Goal: Information Seeking & Learning: Get advice/opinions

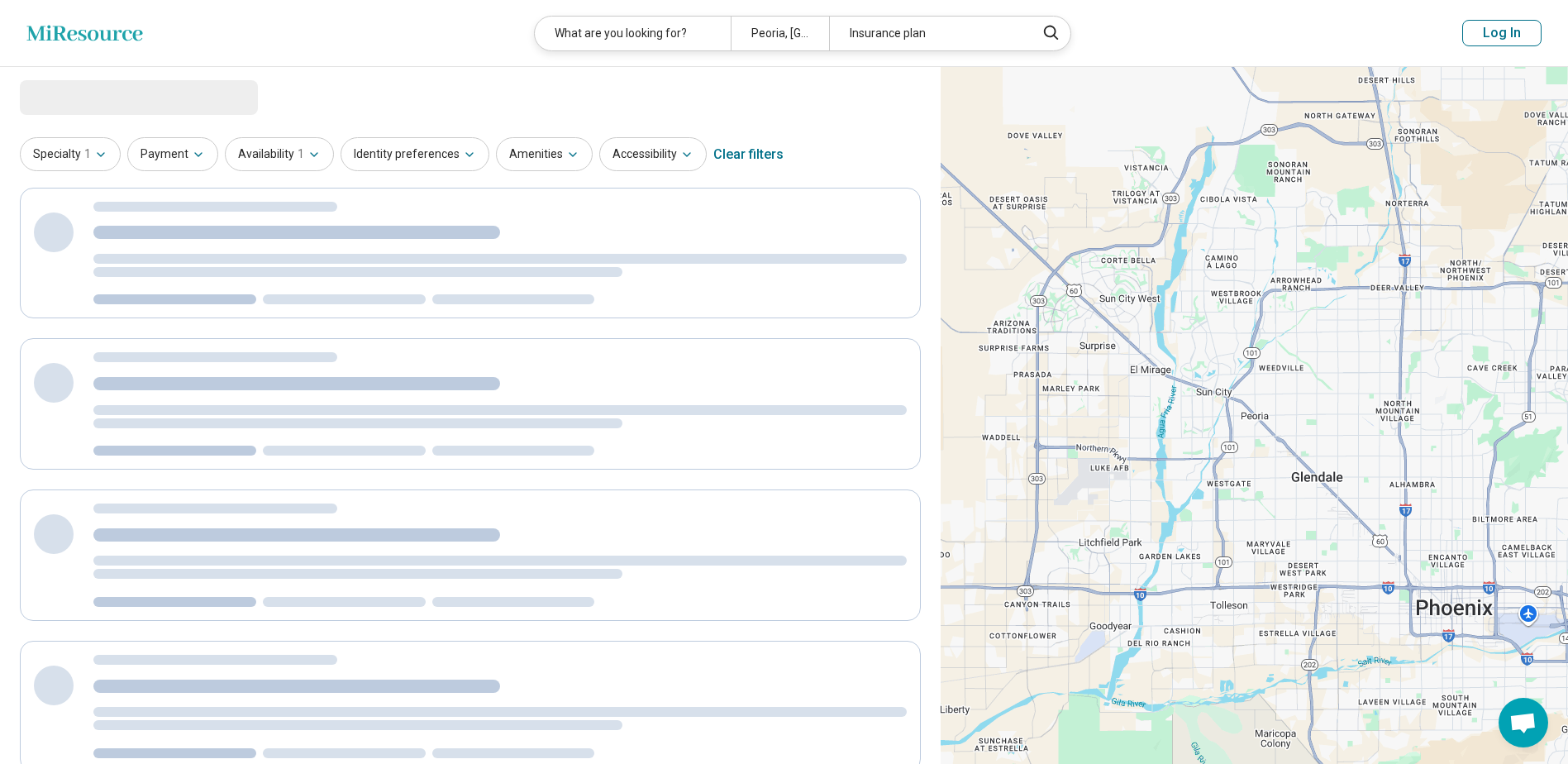
select select "***"
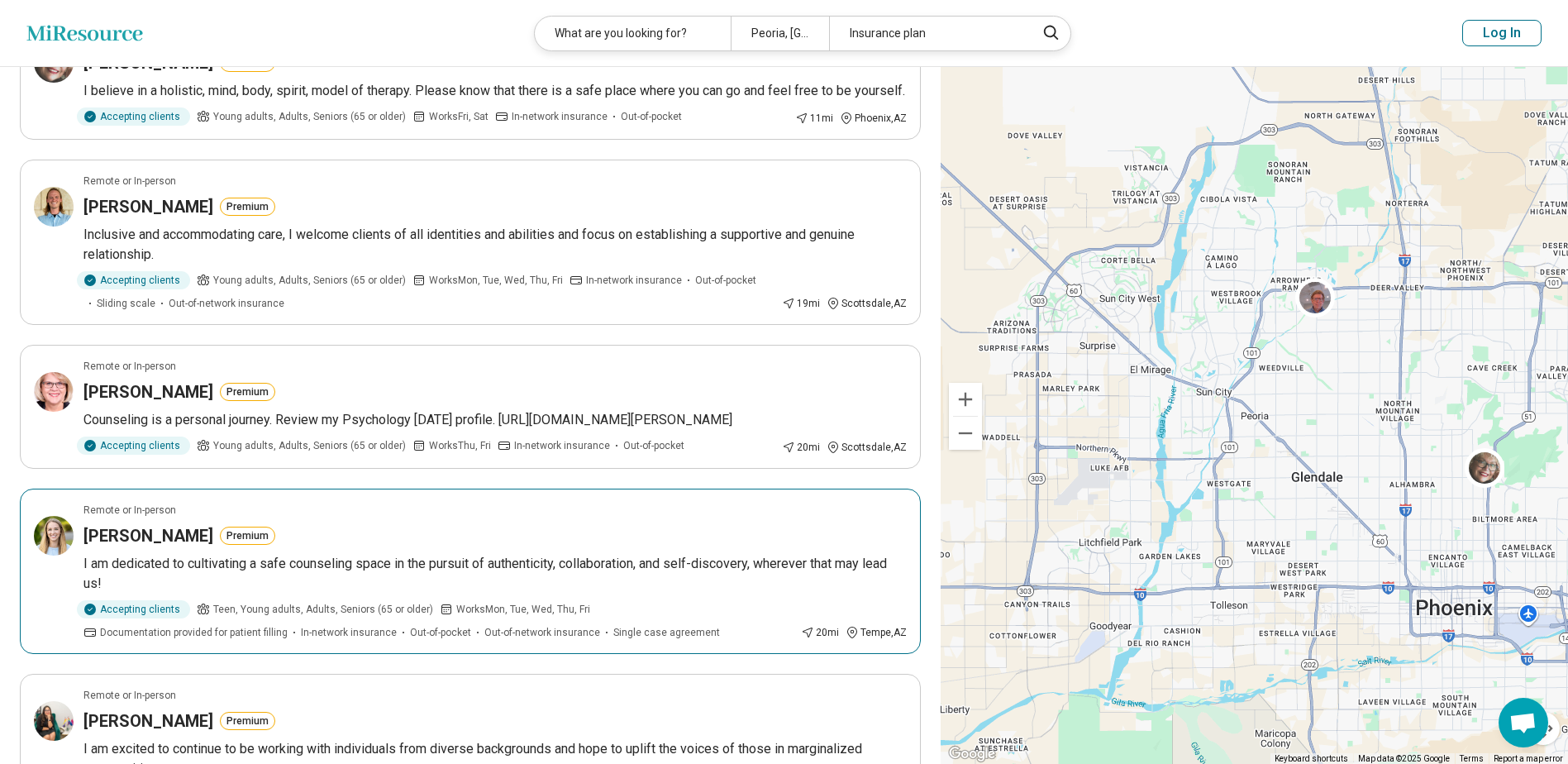
scroll to position [413, 0]
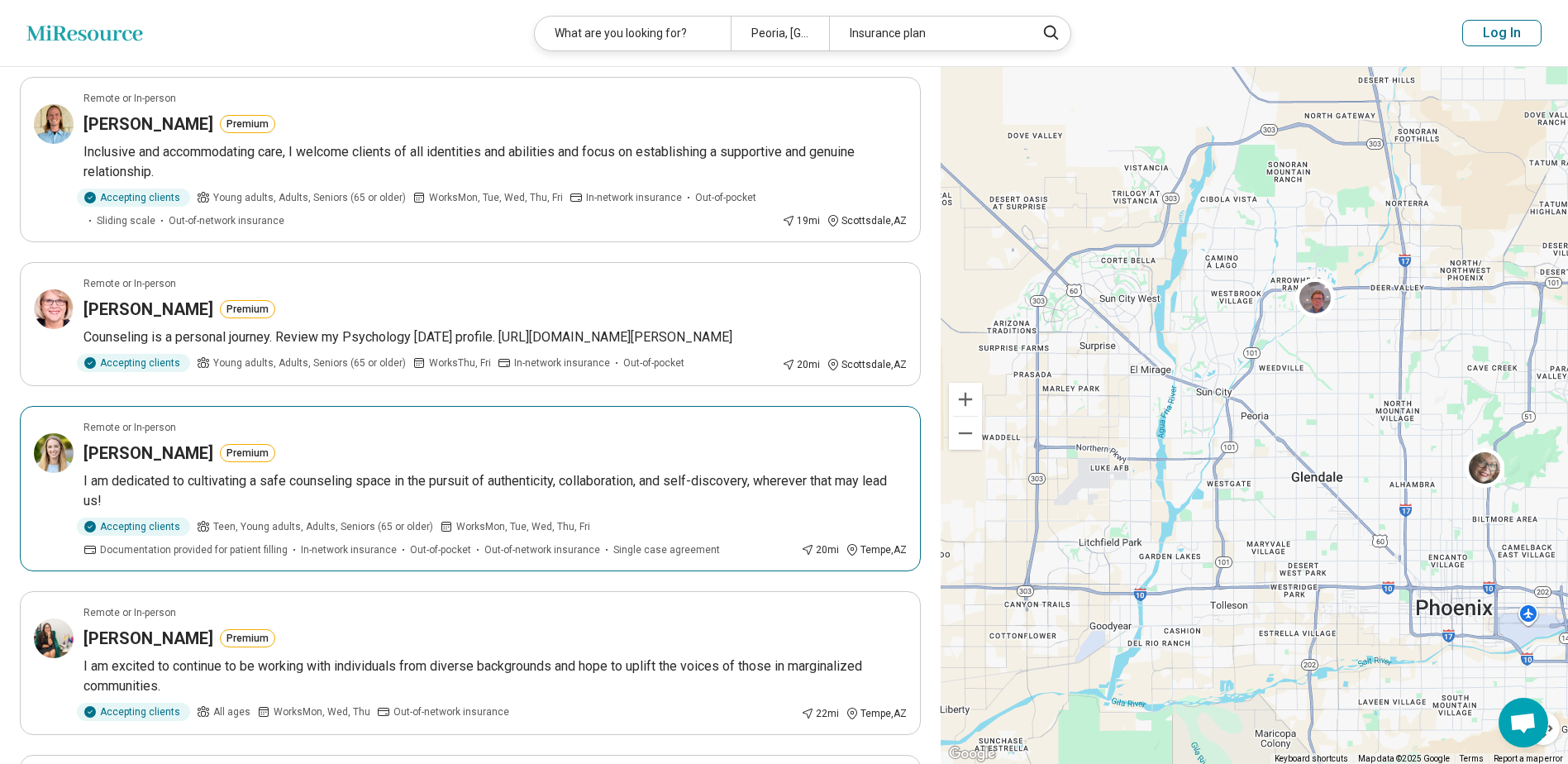
click at [120, 511] on p "I am dedicated to cultivating a safe counseling space in the pursuit of authent…" at bounding box center [495, 490] width 824 height 40
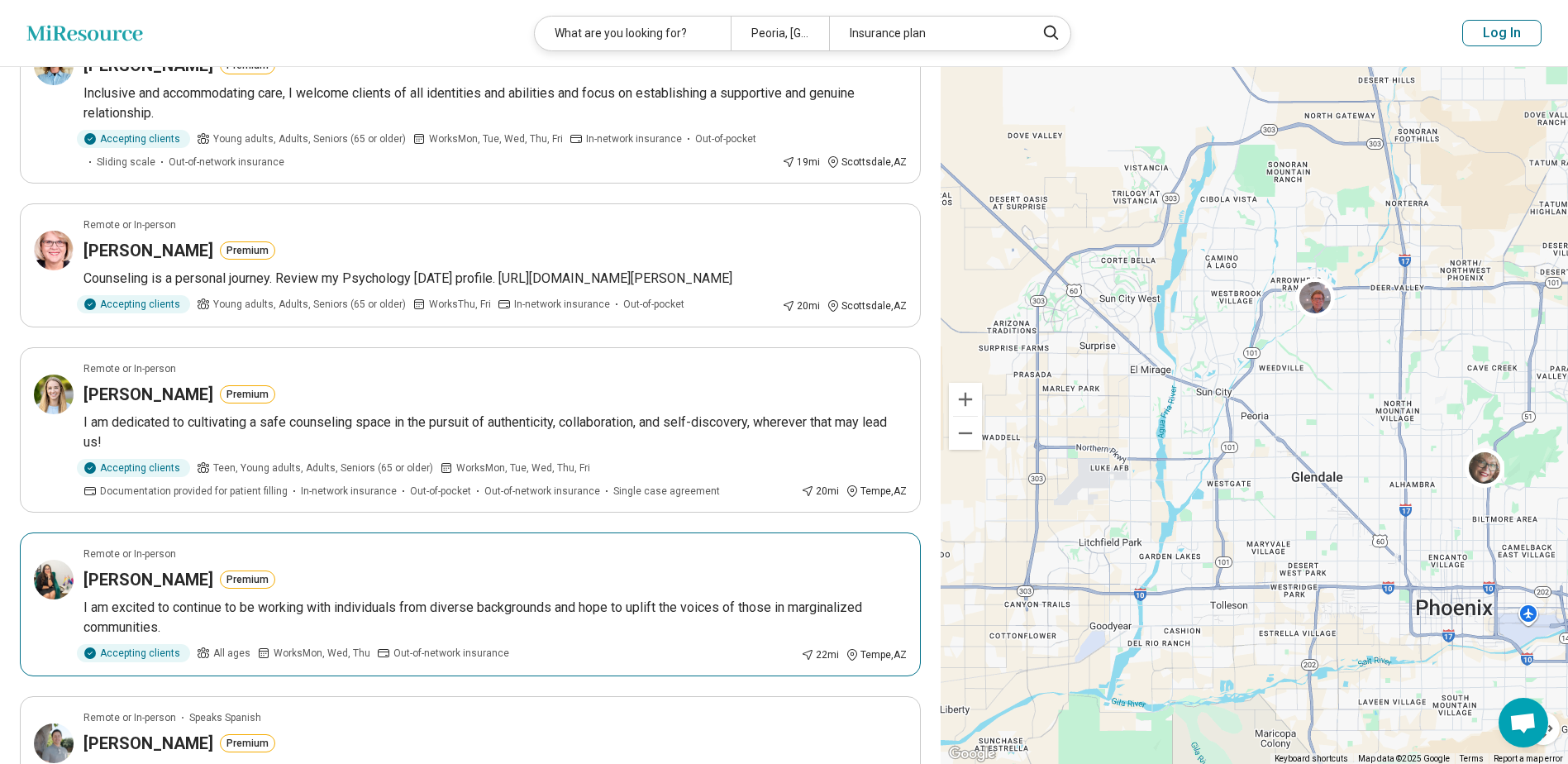
scroll to position [661, 0]
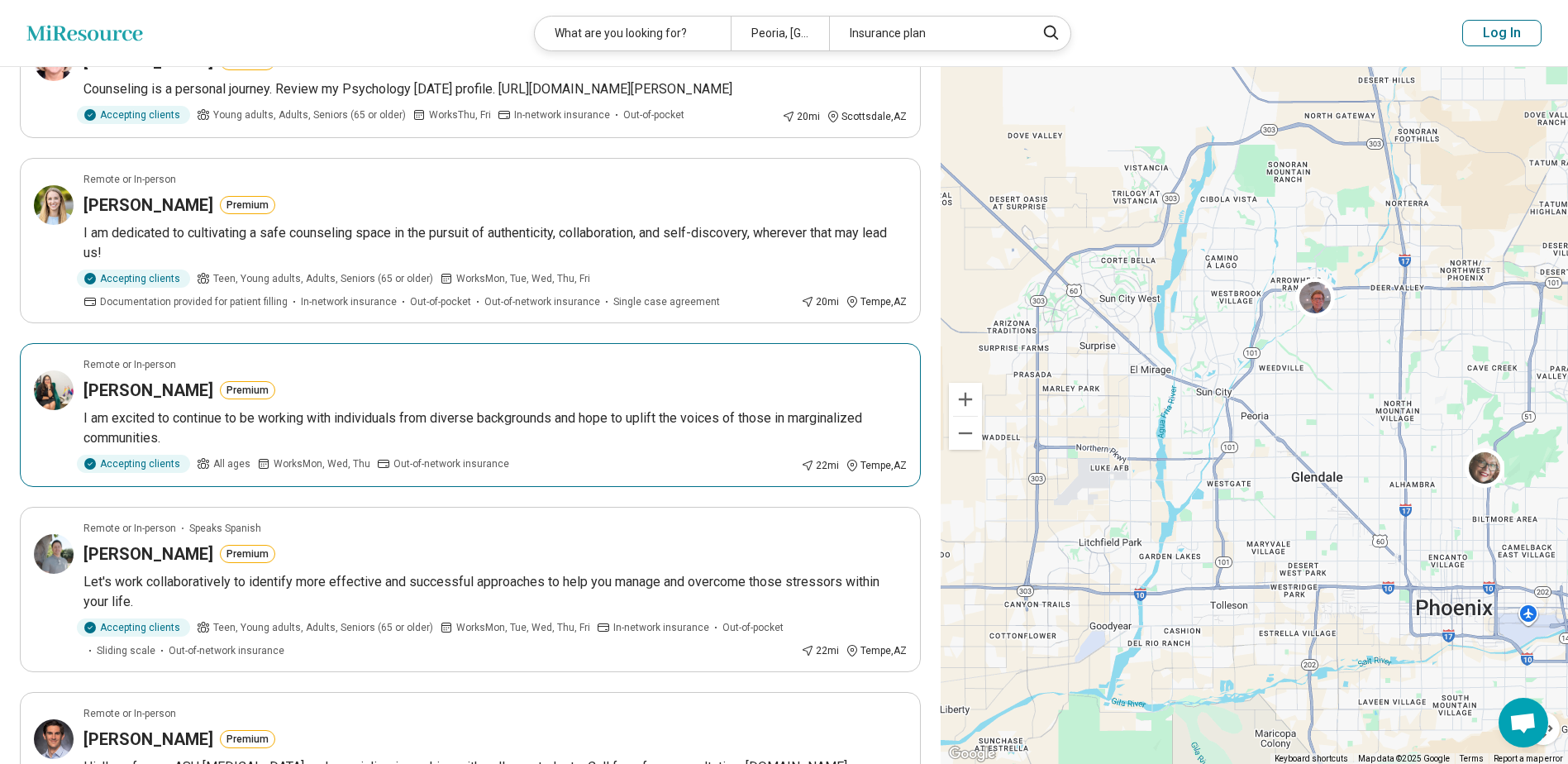
click at [375, 448] on p "I am excited to continue to be working with individuals from diverse background…" at bounding box center [495, 428] width 824 height 40
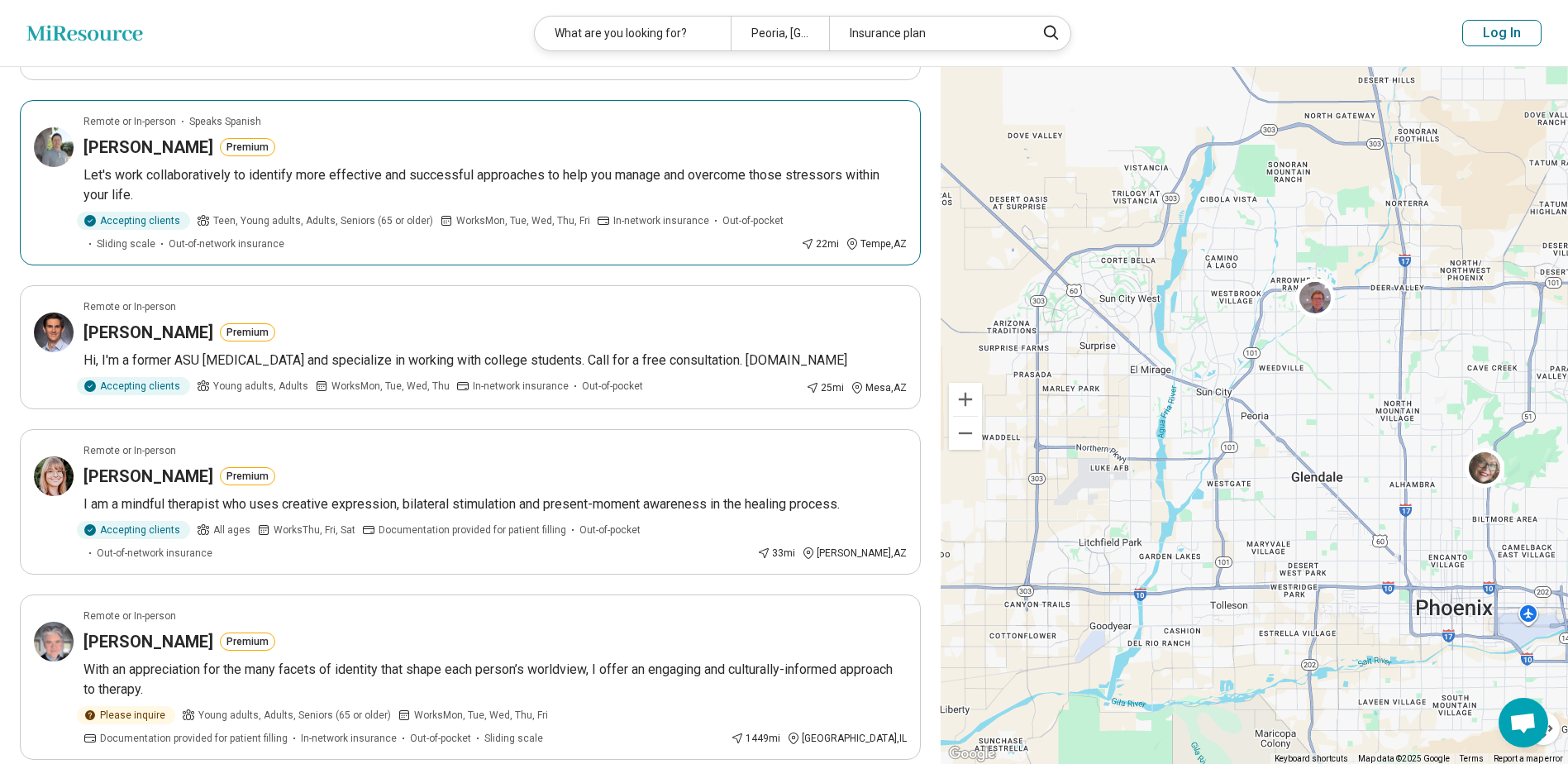
scroll to position [1074, 0]
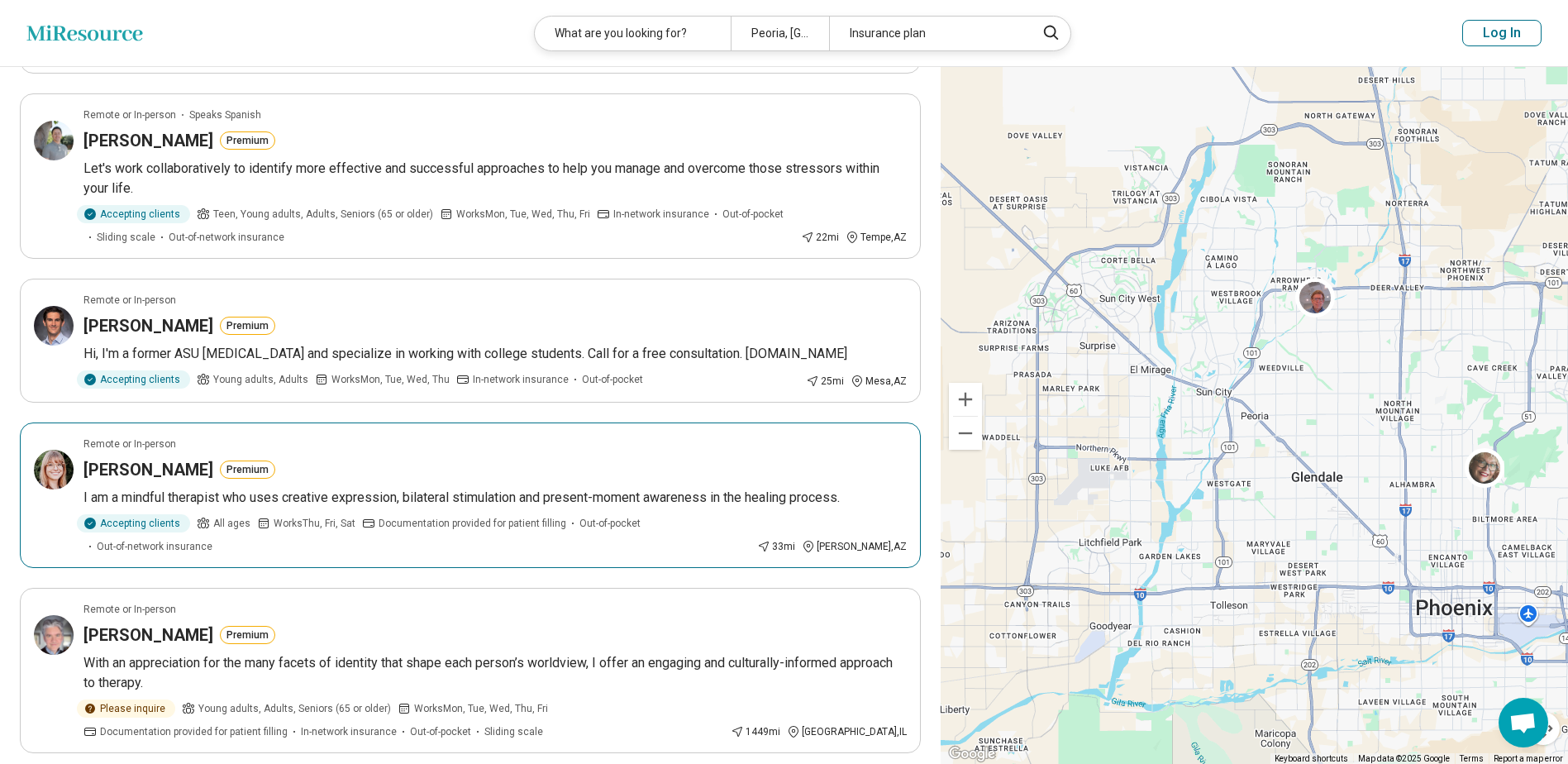
click at [425, 507] on p "I am a mindful therapist who uses creative expression, bilateral stimulation an…" at bounding box center [495, 497] width 824 height 20
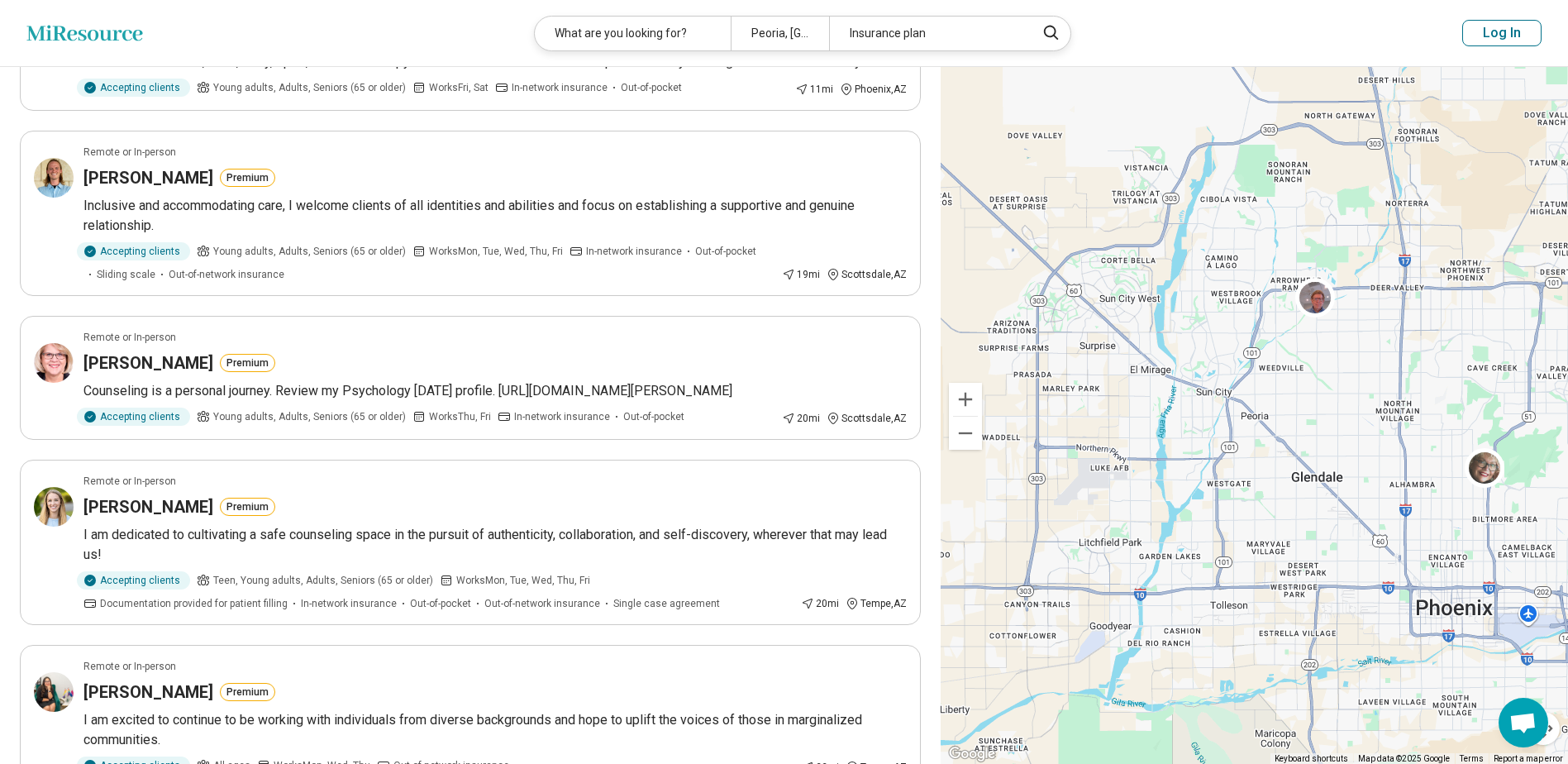
scroll to position [330, 0]
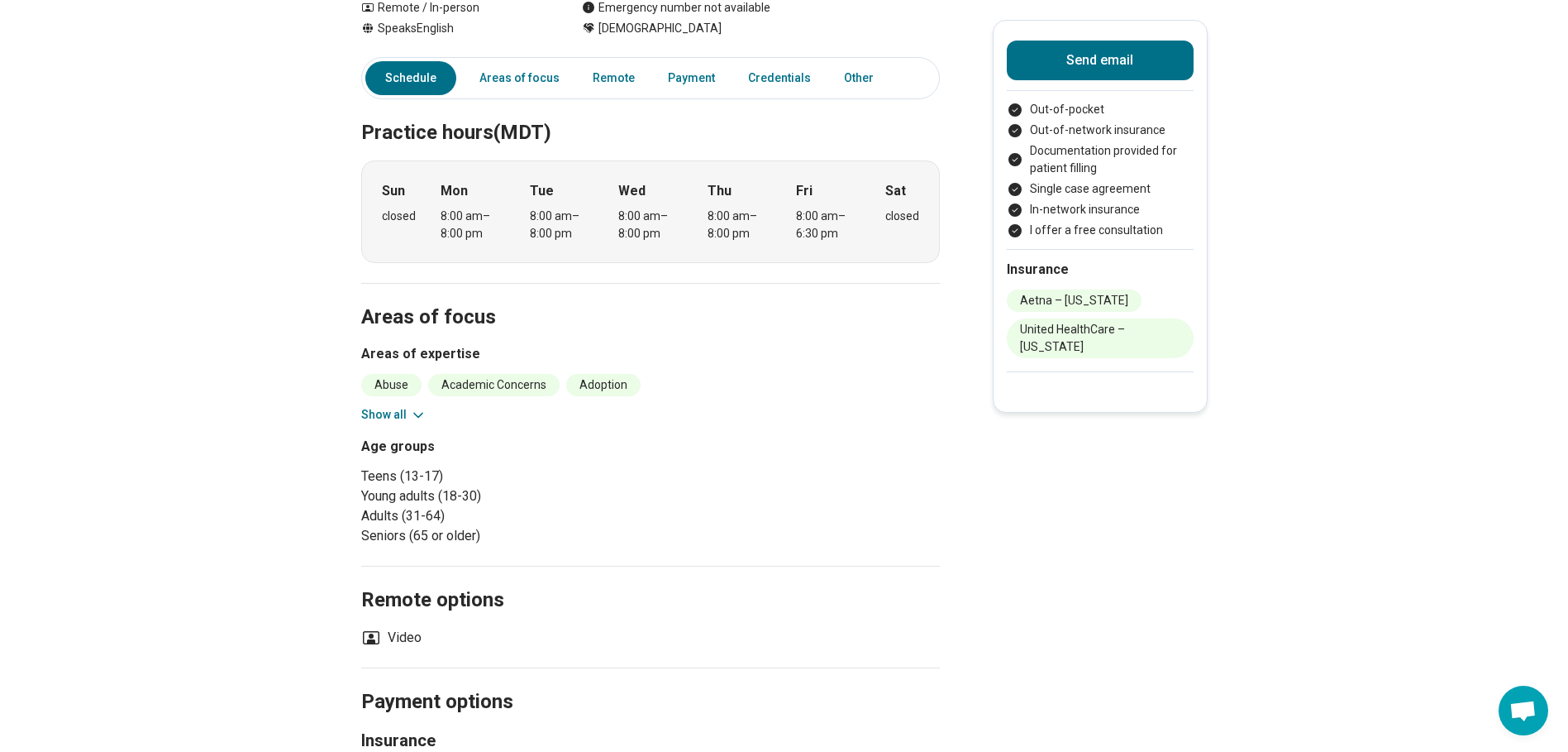
scroll to position [413, 0]
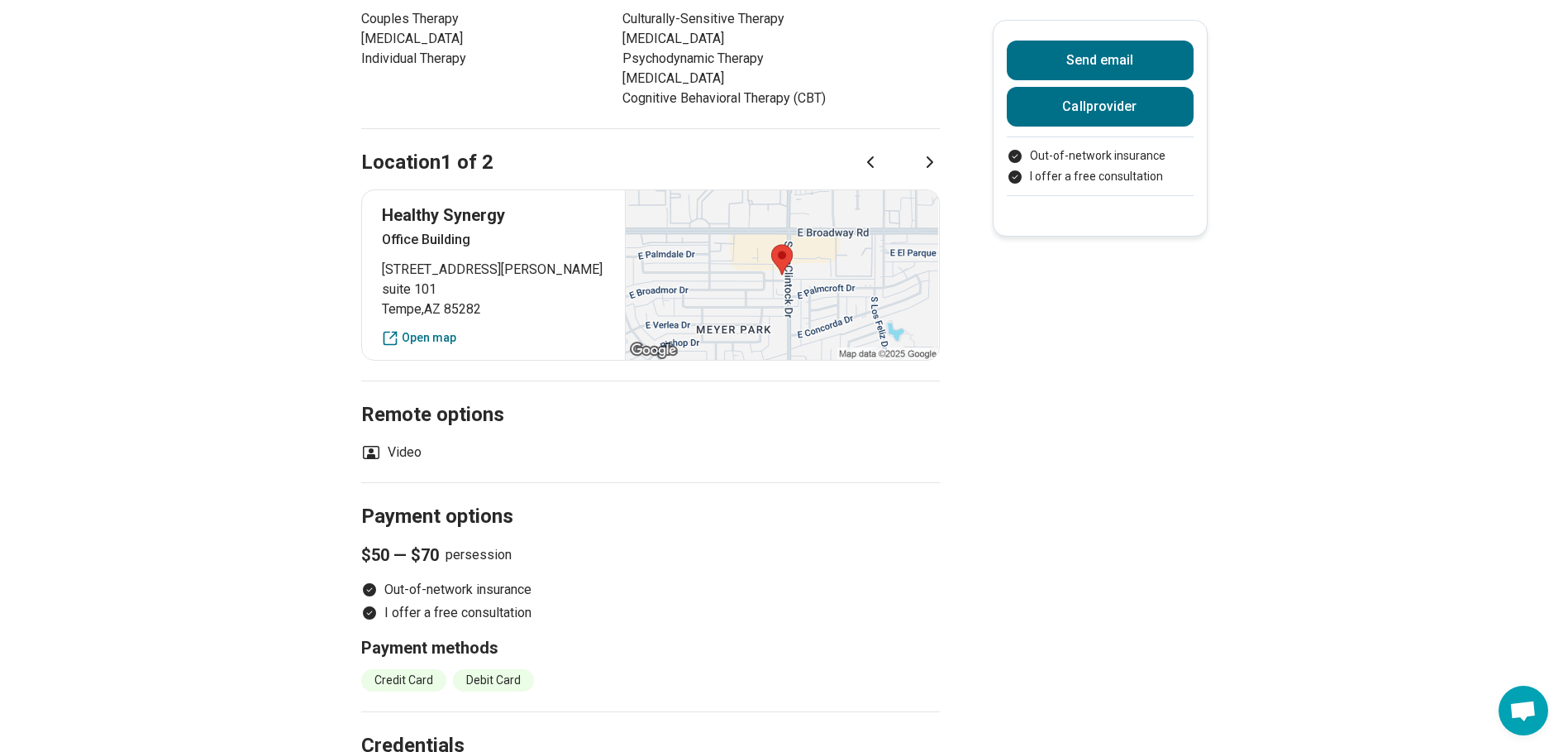
scroll to position [661, 0]
